Goal: Task Accomplishment & Management: Complete application form

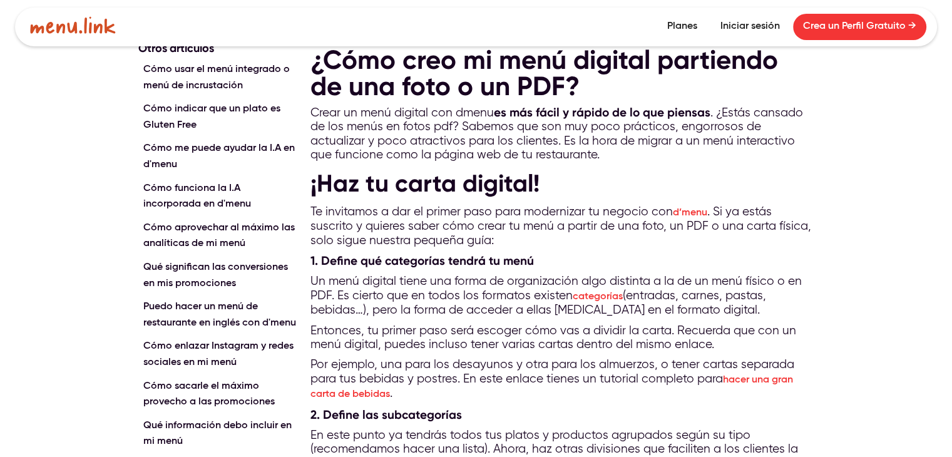
click at [839, 26] on link "Crea un Perfil Gratuito →" at bounding box center [859, 27] width 133 height 26
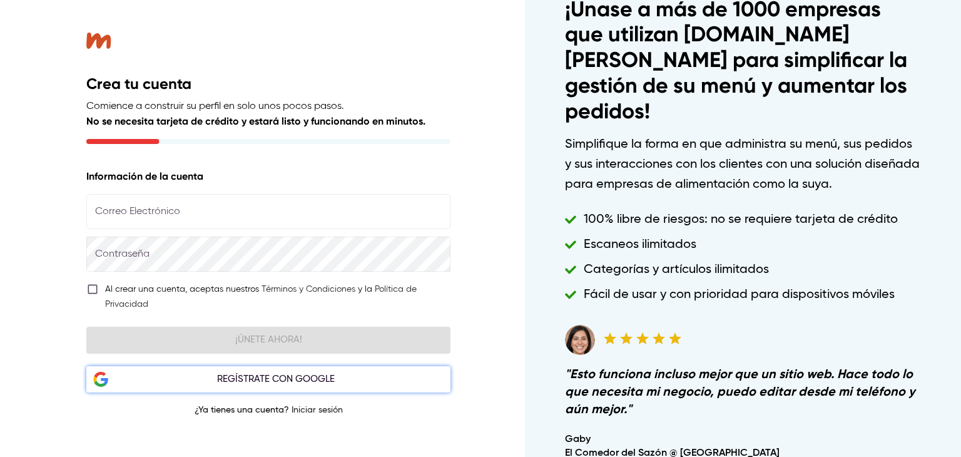
click at [270, 372] on div "Regístrate con Google" at bounding box center [275, 379] width 335 height 16
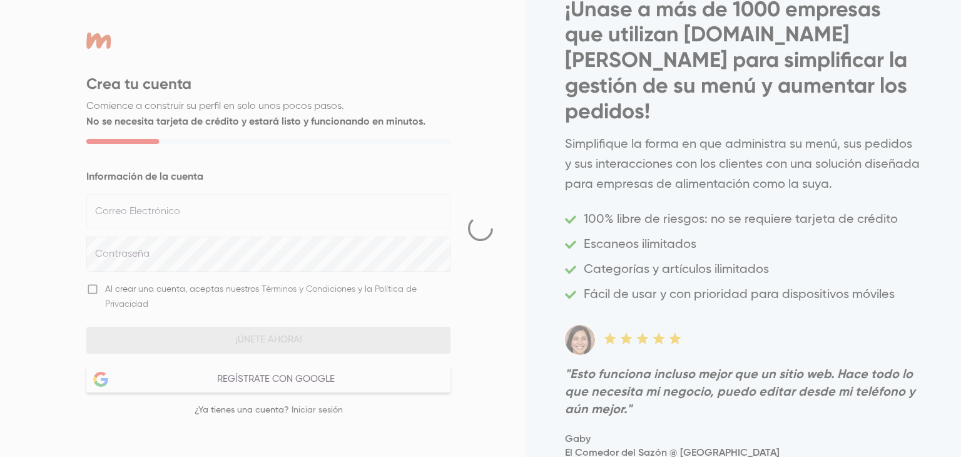
select select "***"
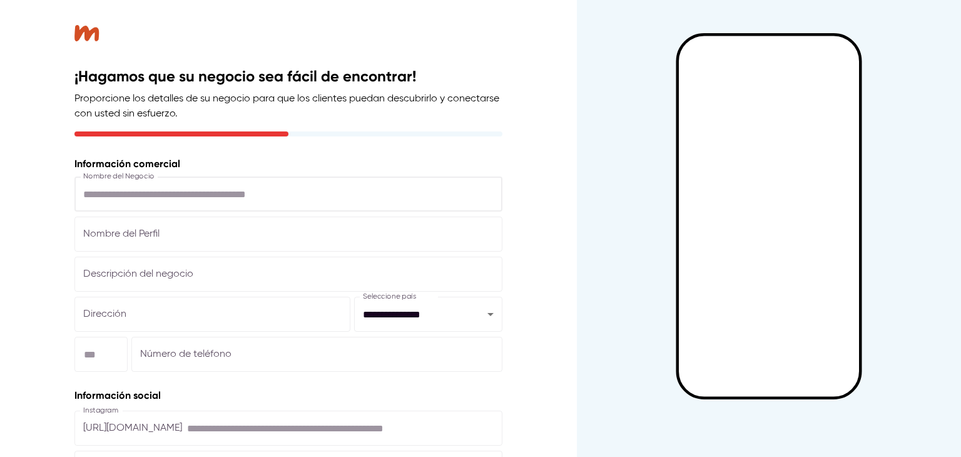
click at [327, 188] on input "text" at bounding box center [288, 194] width 428 height 35
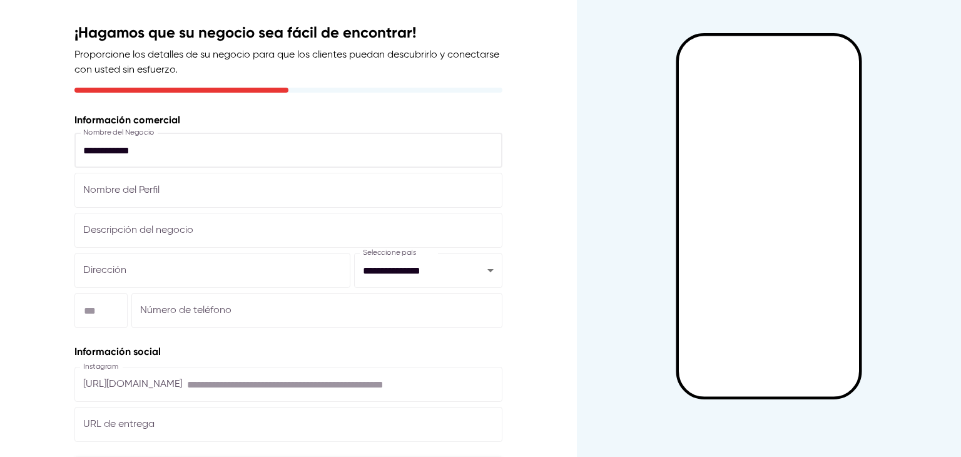
scroll to position [95, 0]
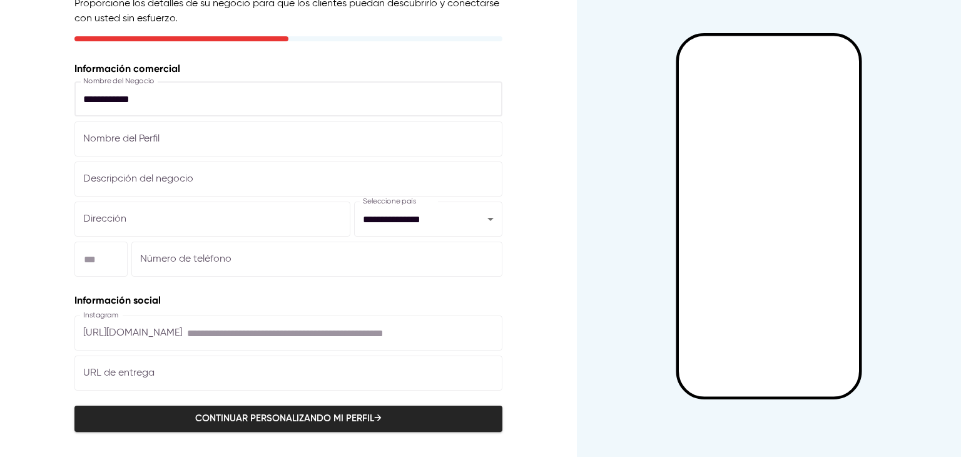
type input "**********"
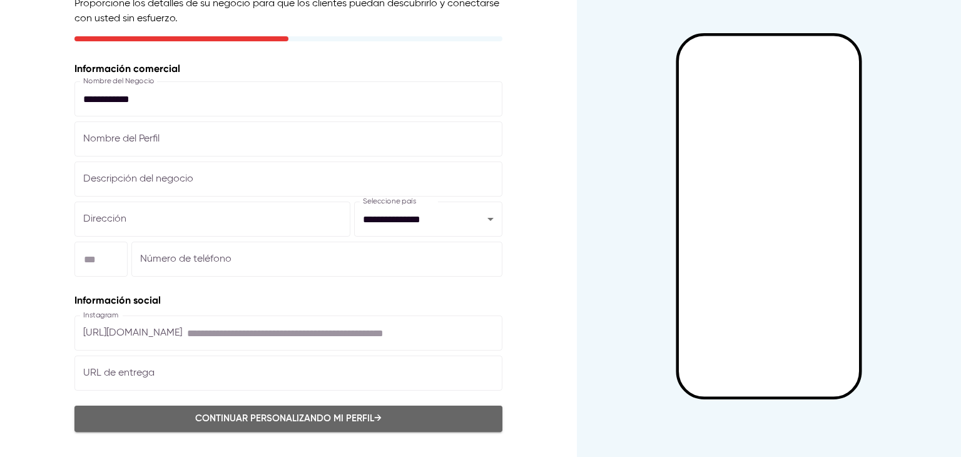
click at [261, 424] on span "Continuar personalizando mi perfil →" at bounding box center [288, 419] width 401 height 16
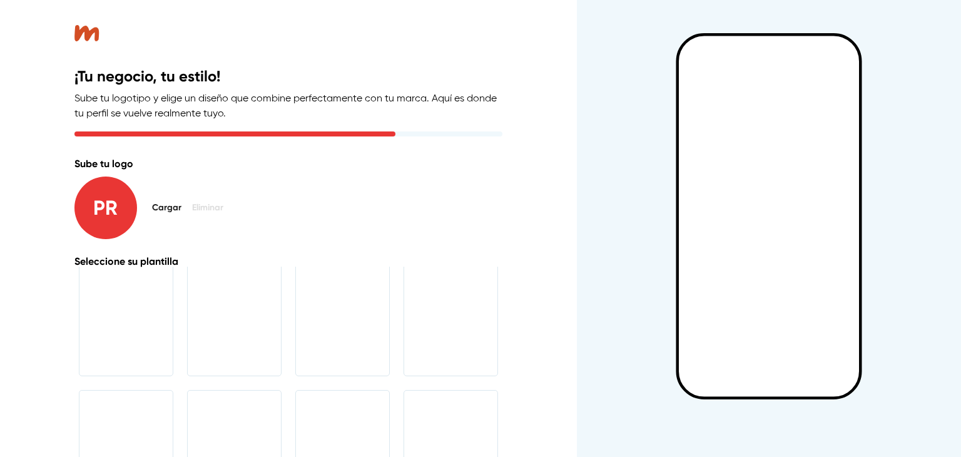
scroll to position [109, 0]
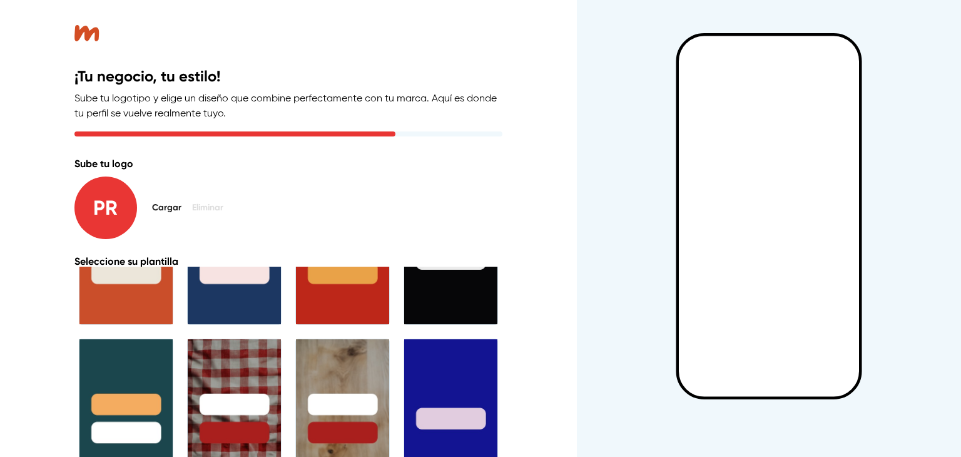
click at [189, 205] on div "Cargar Eliminar" at bounding box center [187, 208] width 81 height 23
click at [164, 206] on span "Cargar" at bounding box center [167, 208] width 30 height 16
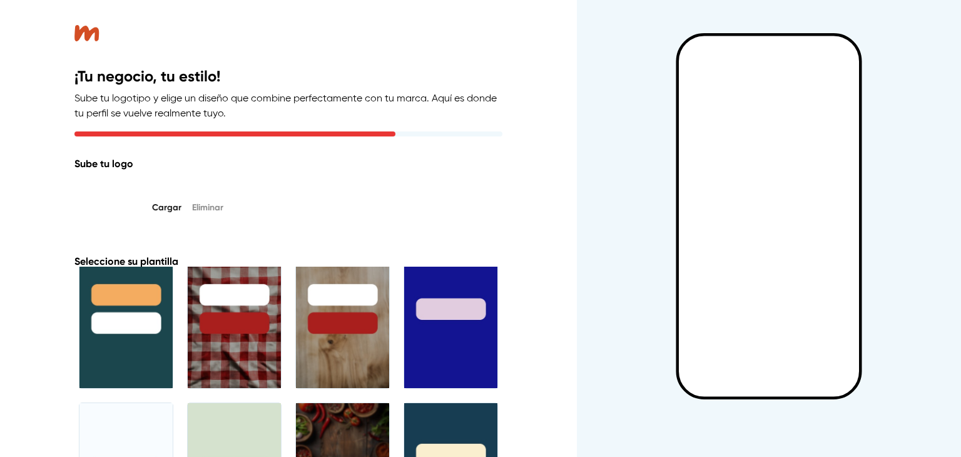
scroll to position [217, 0]
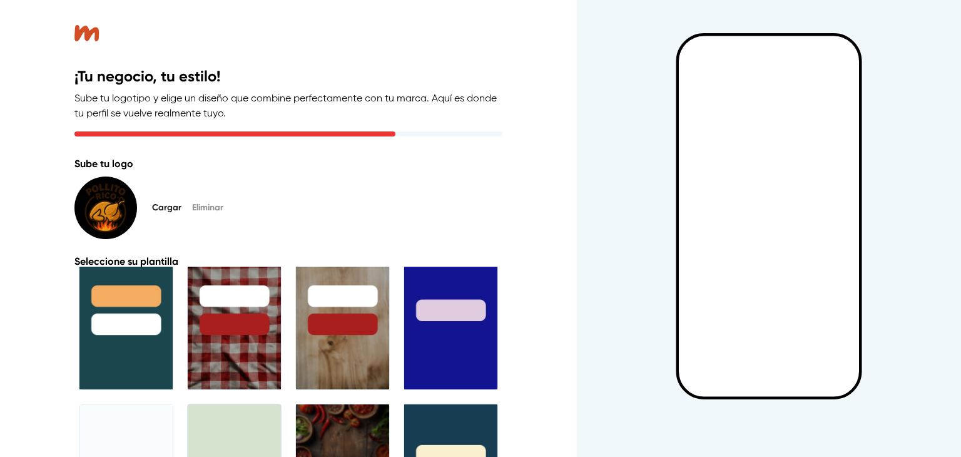
click at [238, 336] on div at bounding box center [234, 310] width 93 height 159
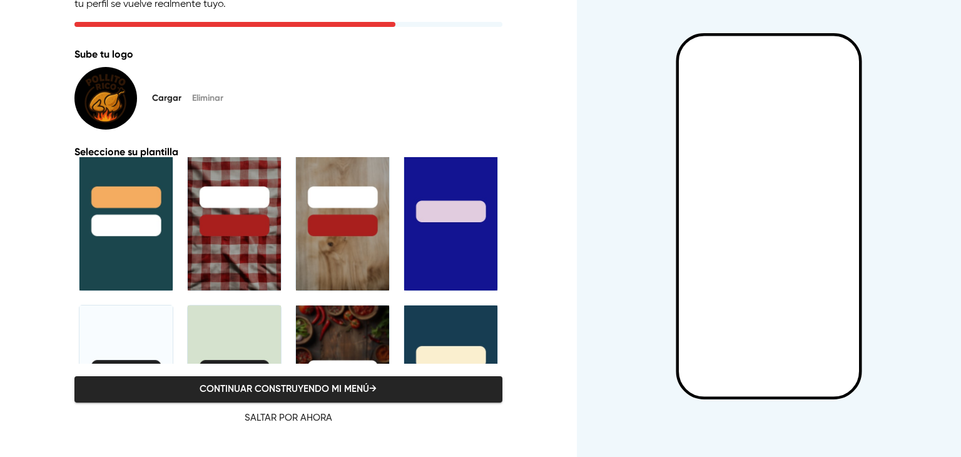
scroll to position [312, 0]
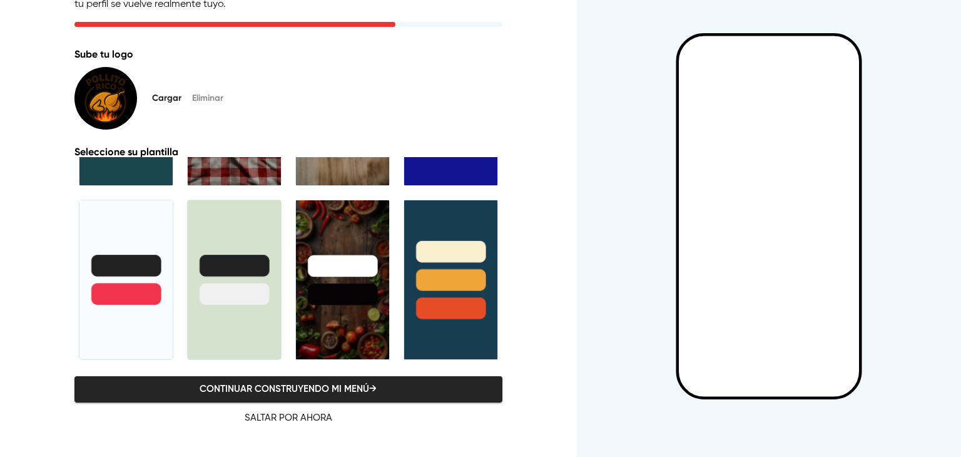
click at [130, 223] on div at bounding box center [125, 279] width 93 height 159
click at [349, 392] on span "Continuar construyendo mi menú →" at bounding box center [288, 389] width 401 height 16
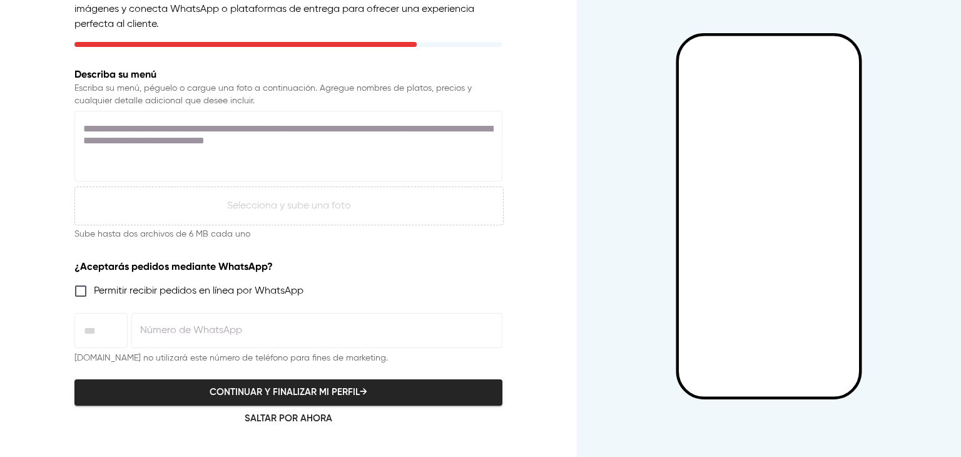
scroll to position [0, 0]
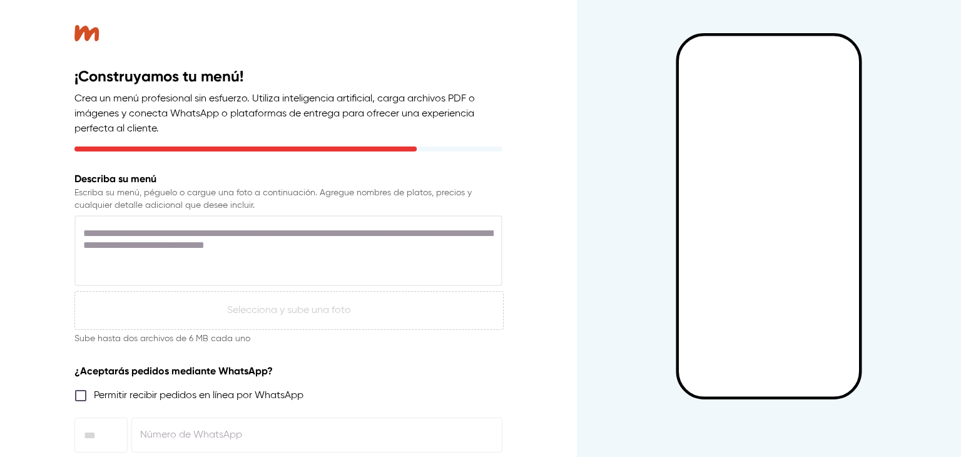
click at [232, 243] on textarea at bounding box center [288, 251] width 411 height 48
paste textarea "**********"
type textarea "**********"
click at [269, 314] on p "Selecciona y sube una foto" at bounding box center [289, 310] width 124 height 15
click at [260, 307] on p "Selecciona y sube una foto" at bounding box center [289, 310] width 124 height 15
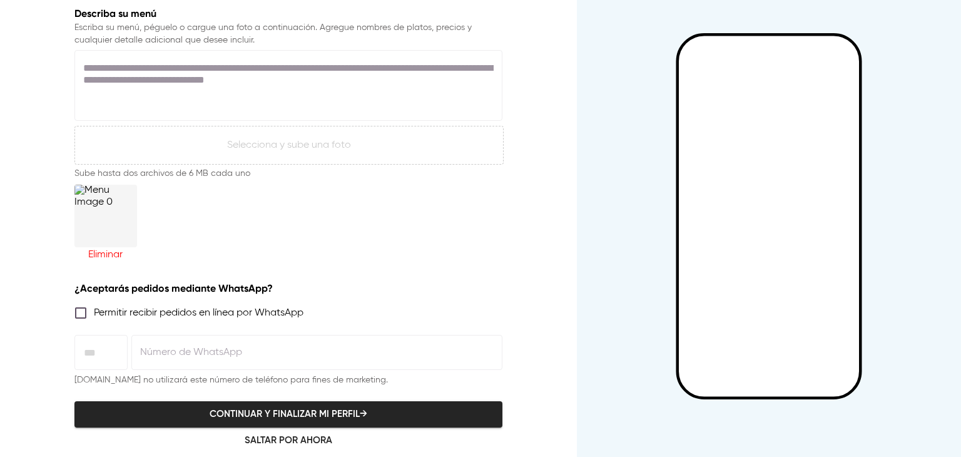
scroll to position [187, 0]
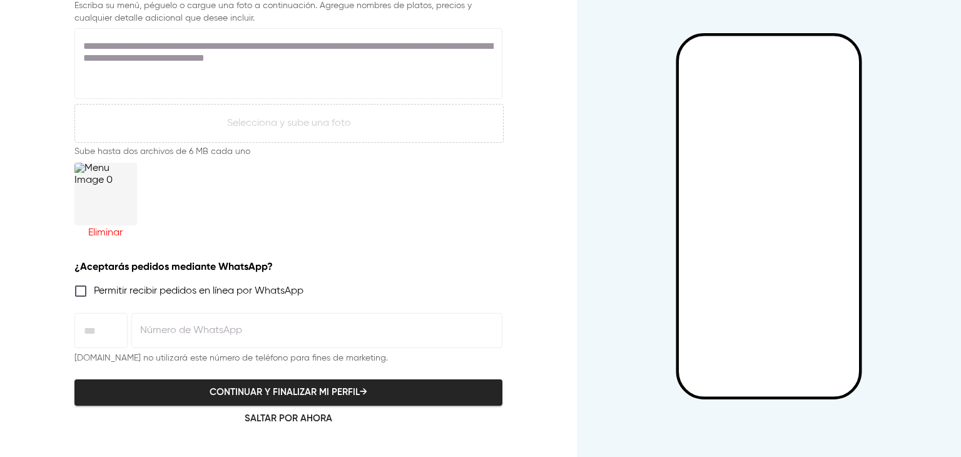
click at [133, 289] on span "Permitir recibir pedidos en línea por WhatsApp" at bounding box center [199, 291] width 210 height 15
click at [0, 345] on div "¡Construyamos tu menú! Crea un menú profesional sin esfuerzo. Utiliza inteligen…" at bounding box center [288, 228] width 577 height 457
click at [255, 399] on span "Continuar y finalizar mi perfil →" at bounding box center [288, 392] width 401 height 16
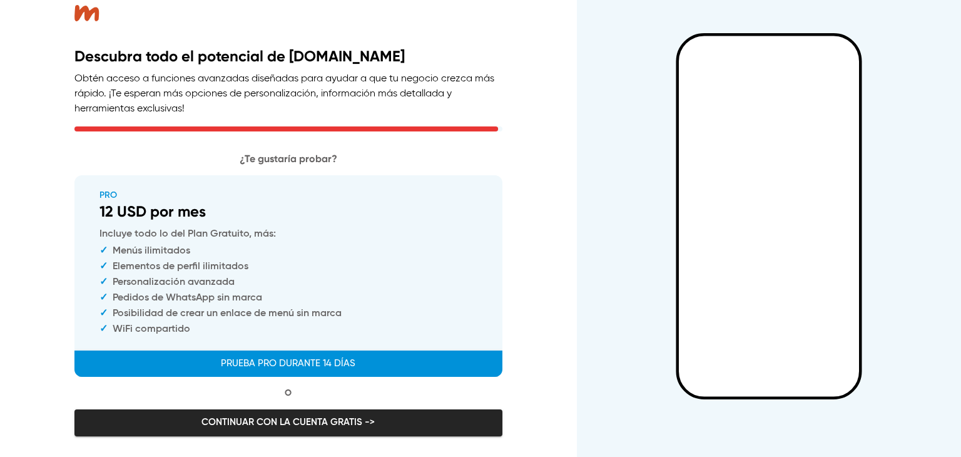
scroll to position [0, 0]
